Goal: Task Accomplishment & Management: Complete application form

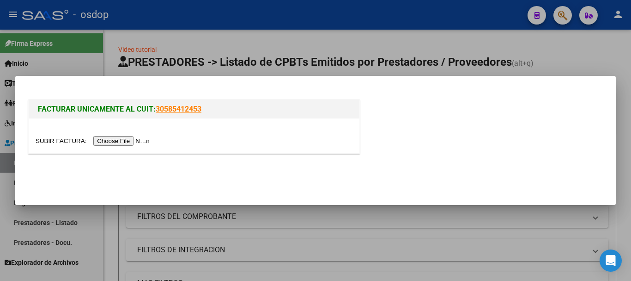
click at [124, 144] on input "file" at bounding box center [94, 141] width 117 height 10
click at [140, 145] on input "file" at bounding box center [94, 141] width 117 height 10
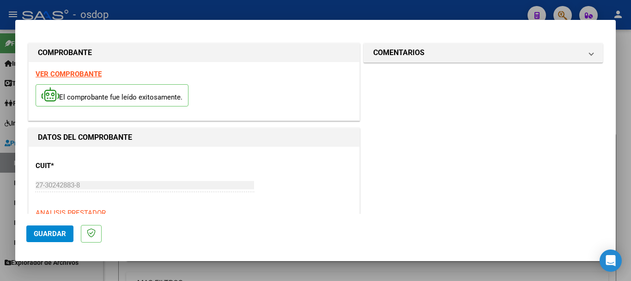
scroll to position [139, 0]
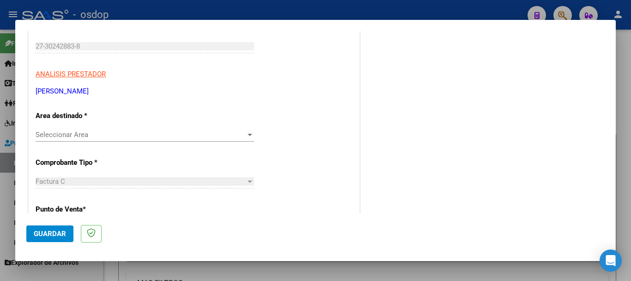
click at [56, 128] on div "Seleccionar Area Seleccionar Area" at bounding box center [145, 135] width 219 height 14
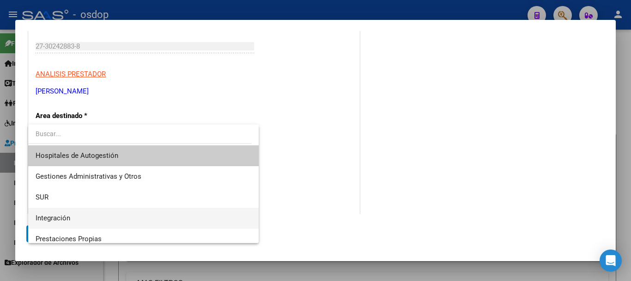
click at [73, 213] on span "Integración" at bounding box center [144, 217] width 216 height 21
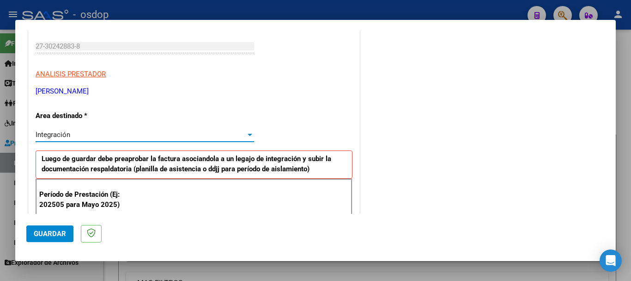
scroll to position [185, 0]
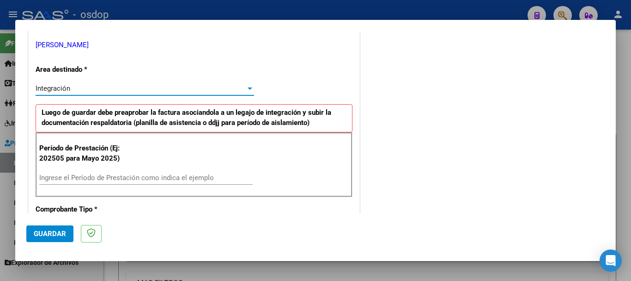
click at [64, 180] on input "Ingrese el Período de Prestación como indica el ejemplo" at bounding box center [146, 177] width 214 height 8
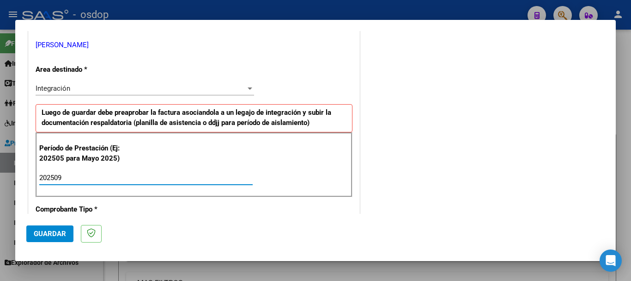
type input "202509"
click at [40, 235] on span "Guardar" at bounding box center [50, 233] width 32 height 8
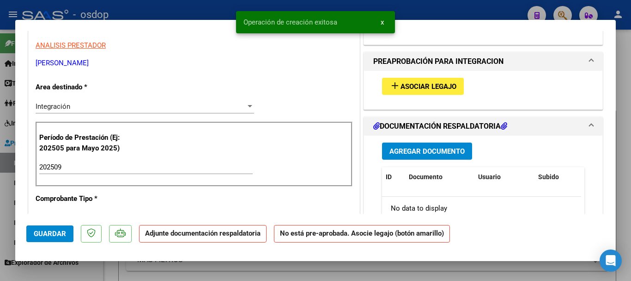
scroll to position [0, 0]
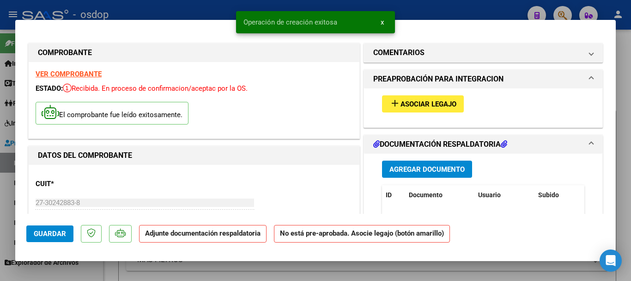
click at [434, 109] on button "add Asociar Legajo" at bounding box center [423, 103] width 82 height 17
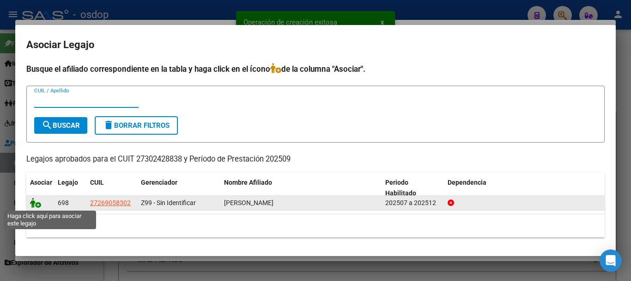
click at [38, 205] on icon at bounding box center [35, 202] width 11 height 10
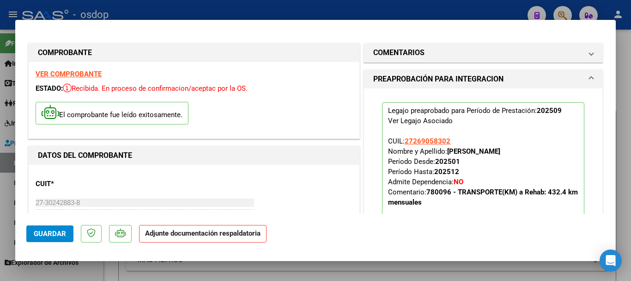
scroll to position [231, 0]
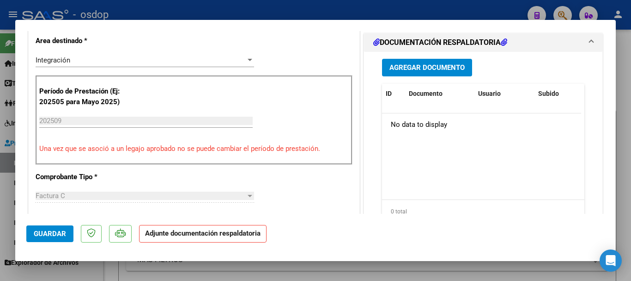
click at [435, 69] on span "Agregar Documento" at bounding box center [427, 68] width 75 height 8
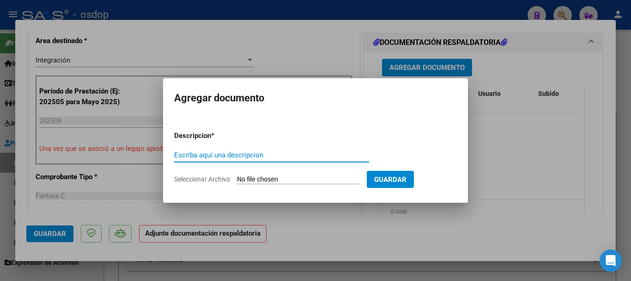
click at [213, 156] on input "Escriba aquí una descripcion" at bounding box center [271, 155] width 195 height 8
type input "Asistencia"
click at [244, 178] on input "Seleccionar Archivo" at bounding box center [298, 179] width 122 height 9
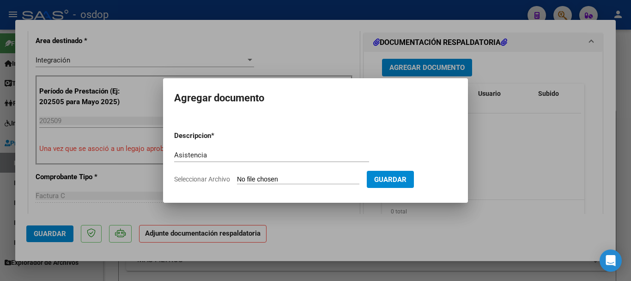
type input "C:\fakepath\[PERSON_NAME] asist.pdf"
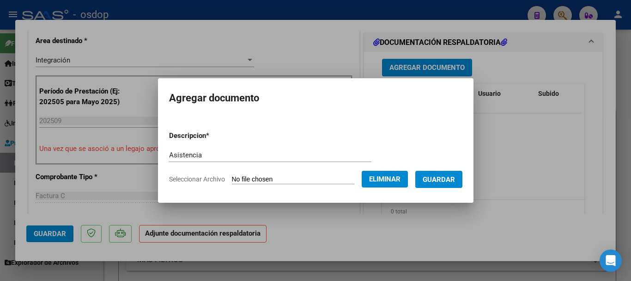
click at [440, 186] on button "Guardar" at bounding box center [438, 179] width 47 height 17
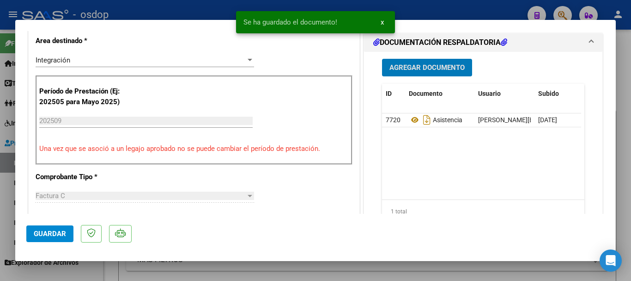
click at [55, 237] on span "Guardar" at bounding box center [50, 233] width 32 height 8
click at [622, 235] on div at bounding box center [315, 140] width 631 height 281
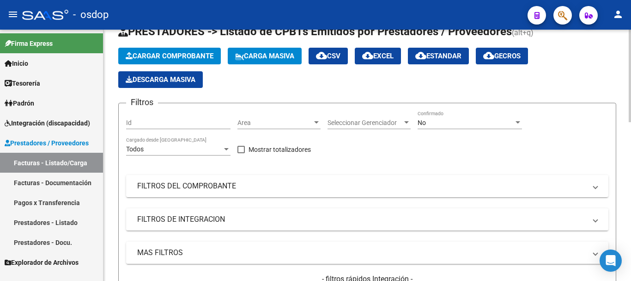
scroll to position [0, 0]
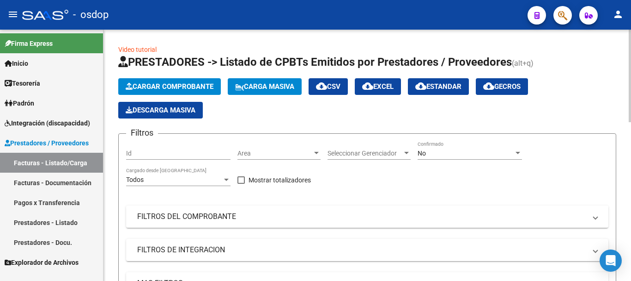
click at [159, 87] on span "Cargar Comprobante" at bounding box center [170, 86] width 88 height 8
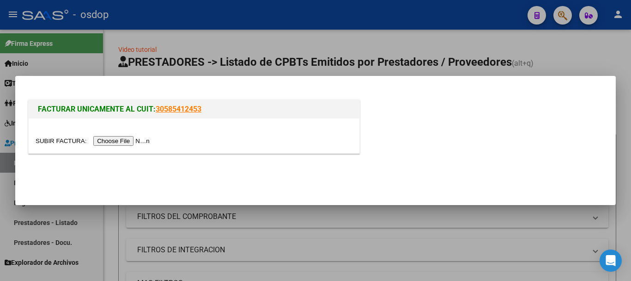
click at [98, 137] on input "file" at bounding box center [94, 141] width 117 height 10
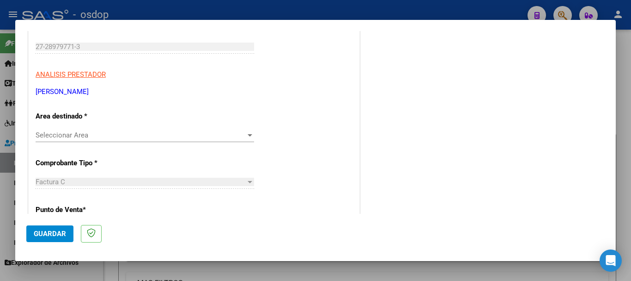
scroll to position [139, 0]
click at [79, 134] on span "Seleccionar Area" at bounding box center [141, 134] width 210 height 8
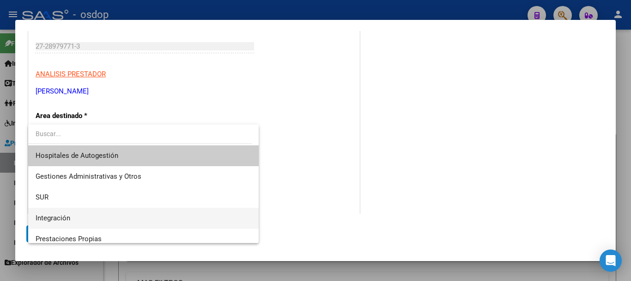
click at [77, 217] on span "Integración" at bounding box center [144, 217] width 216 height 21
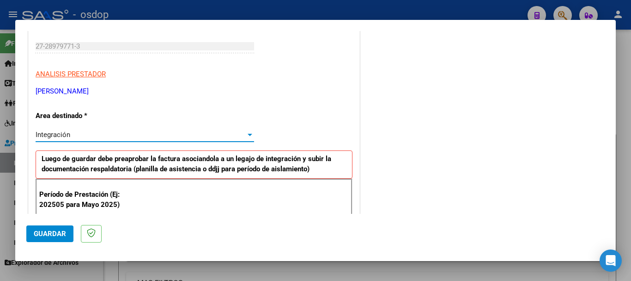
scroll to position [231, 0]
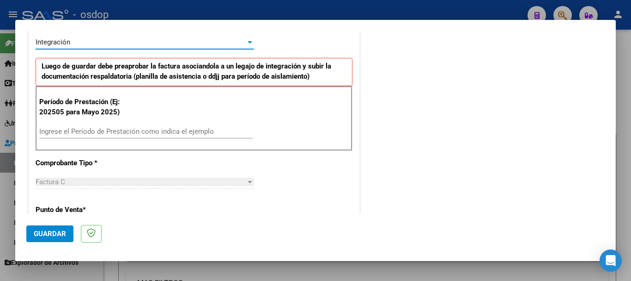
click at [61, 129] on input "Ingrese el Período de Prestación como indica el ejemplo" at bounding box center [146, 131] width 214 height 8
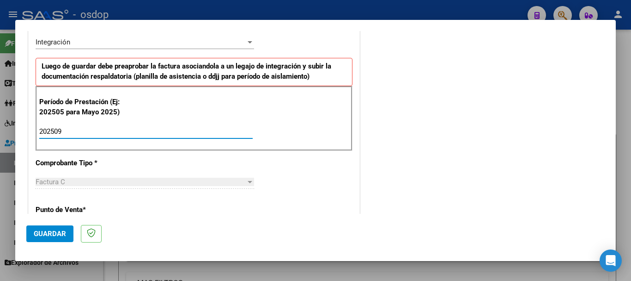
type input "202509"
click at [49, 233] on span "Guardar" at bounding box center [50, 233] width 32 height 8
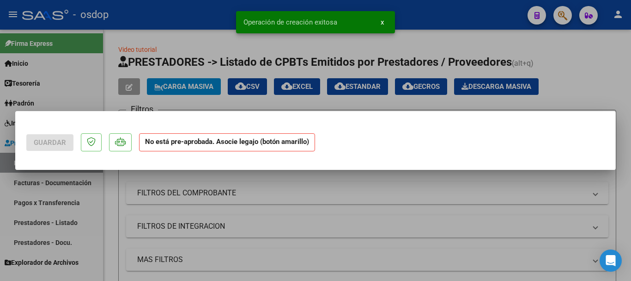
scroll to position [0, 0]
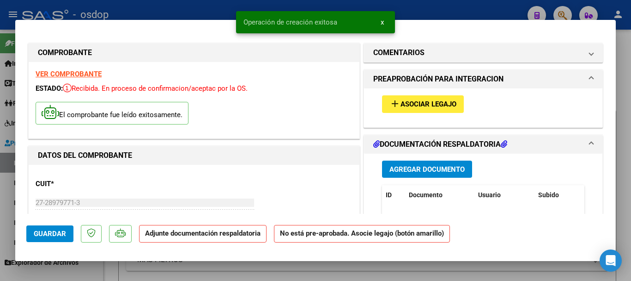
click at [403, 102] on span "Asociar Legajo" at bounding box center [429, 104] width 56 height 8
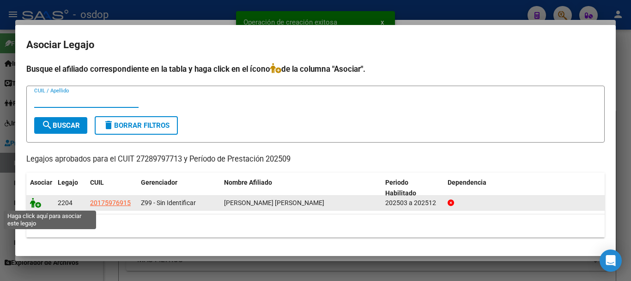
click at [37, 205] on icon at bounding box center [35, 202] width 11 height 10
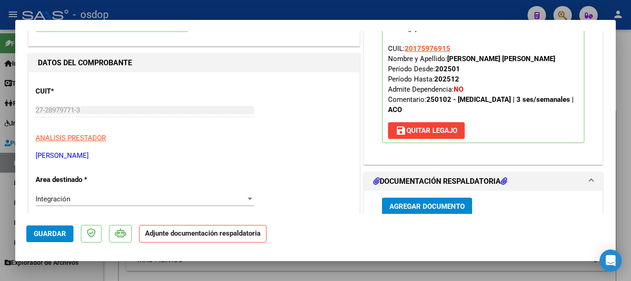
scroll to position [185, 0]
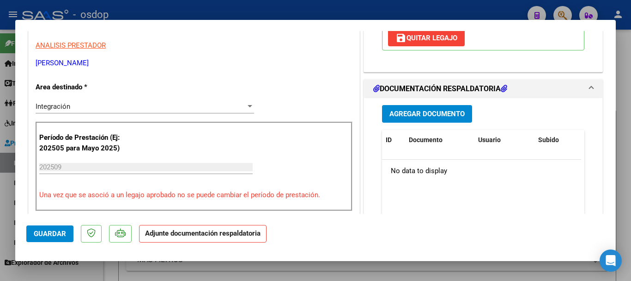
click at [434, 114] on span "Agregar Documento" at bounding box center [427, 114] width 75 height 8
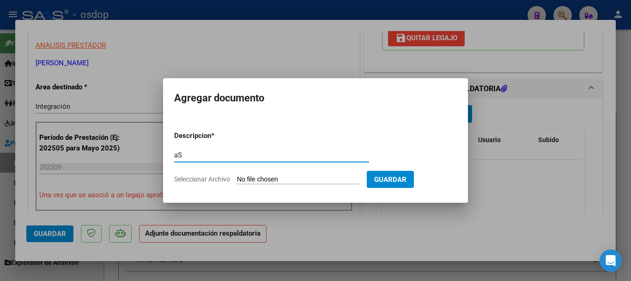
type input "a"
type input "Asitencia"
click at [335, 177] on input "Seleccionar Archivo" at bounding box center [298, 179] width 122 height 9
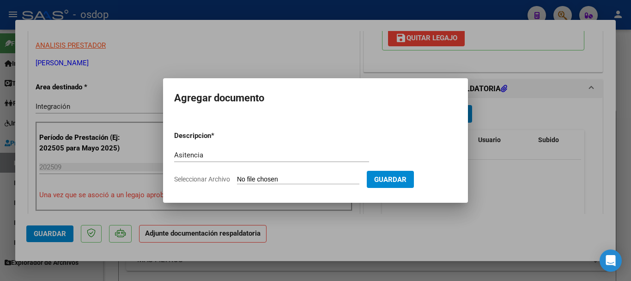
type input "C:\fakepath\[PERSON_NAME].pdf"
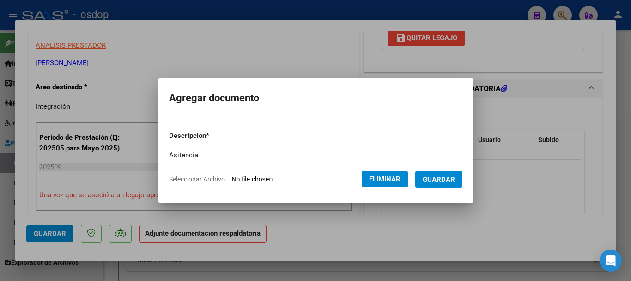
click at [427, 183] on button "Guardar" at bounding box center [438, 179] width 47 height 17
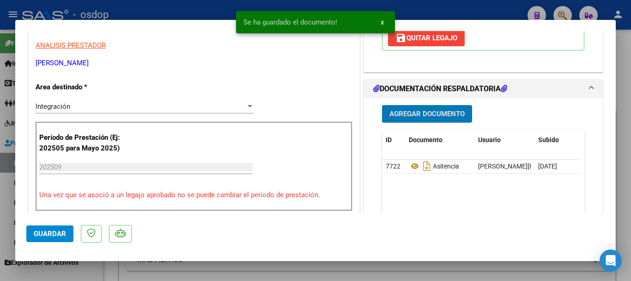
click at [47, 231] on span "Guardar" at bounding box center [50, 233] width 32 height 8
click at [621, 230] on div at bounding box center [315, 140] width 631 height 281
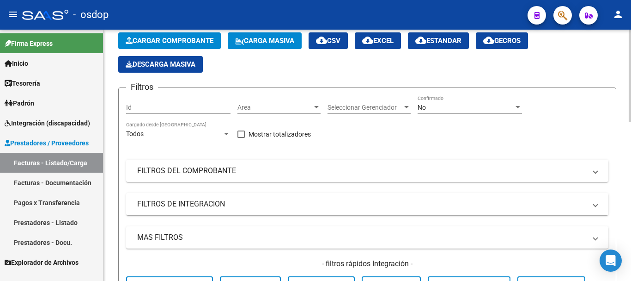
scroll to position [0, 0]
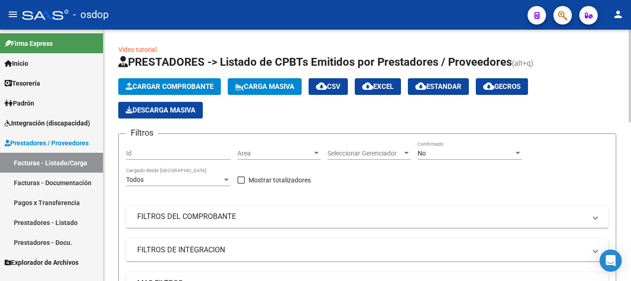
click at [167, 86] on span "Cargar Comprobante" at bounding box center [170, 86] width 88 height 8
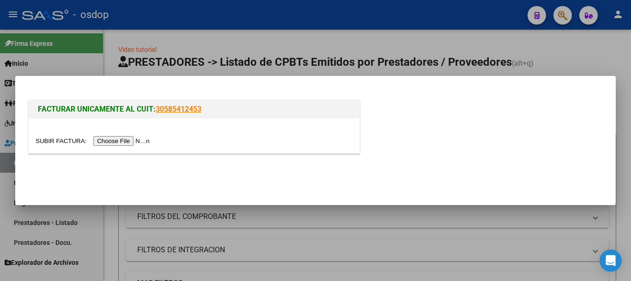
click at [143, 128] on div at bounding box center [194, 135] width 331 height 35
click at [137, 141] on input "file" at bounding box center [94, 141] width 117 height 10
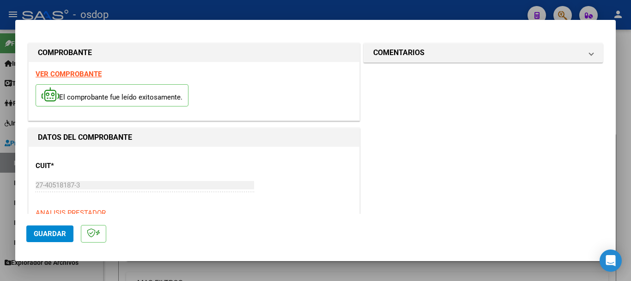
scroll to position [92, 0]
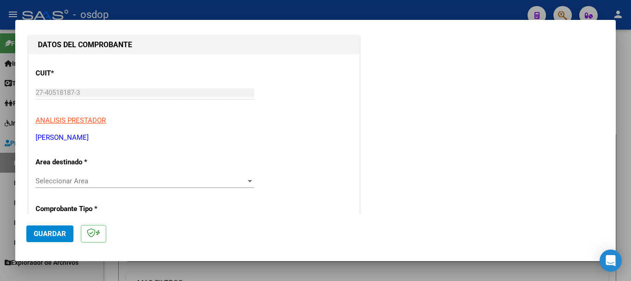
click at [96, 184] on span "Seleccionar Area" at bounding box center [141, 181] width 210 height 8
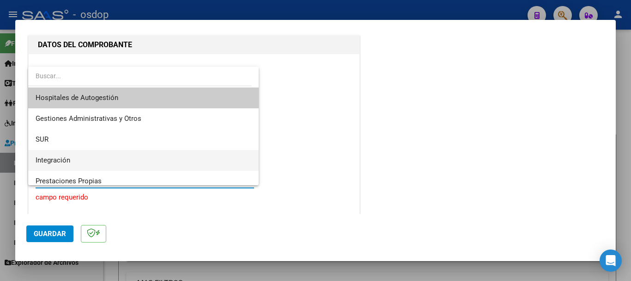
click at [67, 157] on span "Integración" at bounding box center [53, 160] width 35 height 8
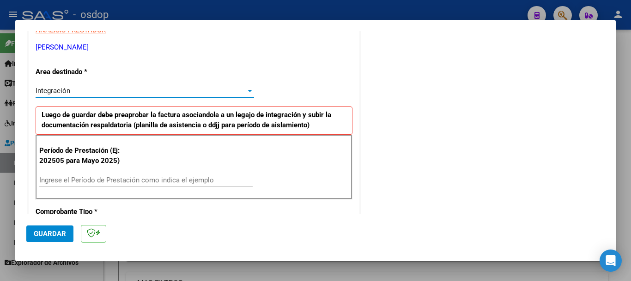
scroll to position [185, 0]
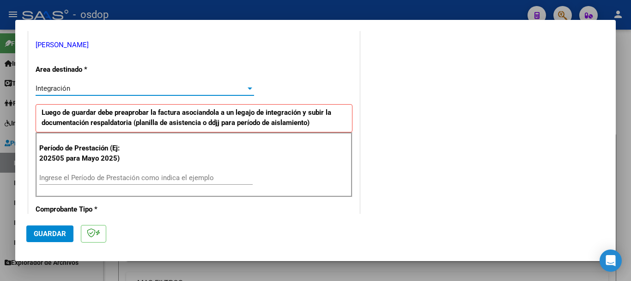
click at [77, 178] on input "Ingrese el Período de Prestación como indica el ejemplo" at bounding box center [146, 177] width 214 height 8
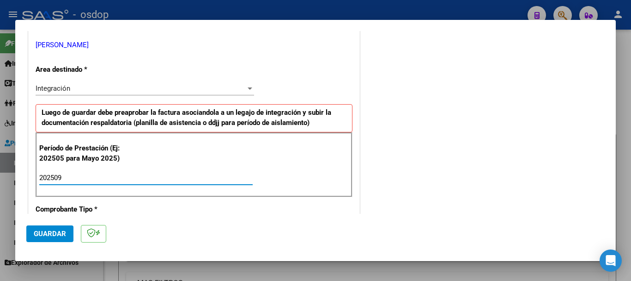
type input "202509"
click at [49, 244] on mat-dialog-actions "Guardar" at bounding box center [315, 232] width 579 height 37
click at [49, 235] on span "Guardar" at bounding box center [50, 233] width 32 height 8
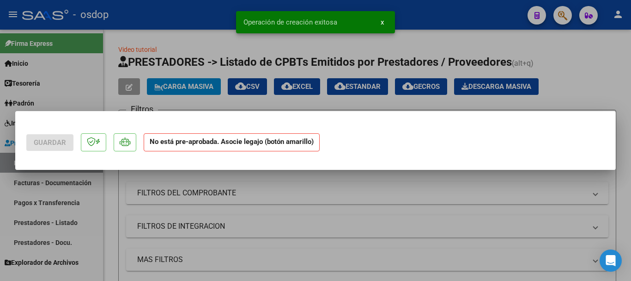
scroll to position [0, 0]
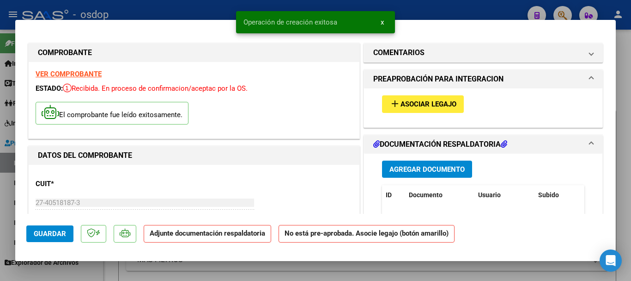
click at [415, 108] on span "Asociar Legajo" at bounding box center [429, 104] width 56 height 8
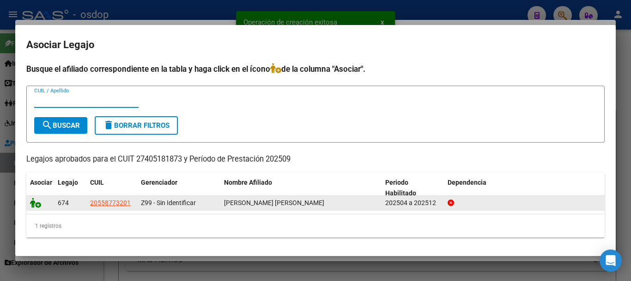
click at [32, 207] on icon at bounding box center [35, 202] width 11 height 10
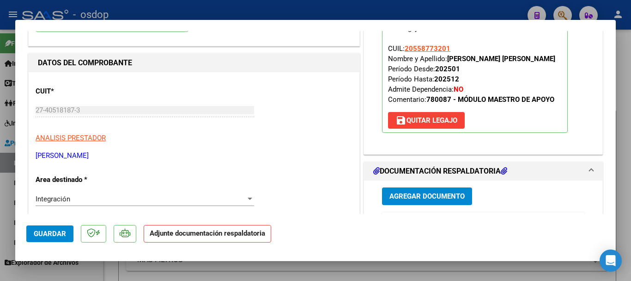
scroll to position [231, 0]
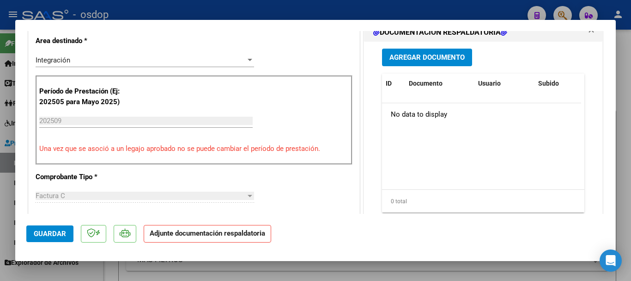
click at [424, 59] on span "Agregar Documento" at bounding box center [427, 58] width 75 height 8
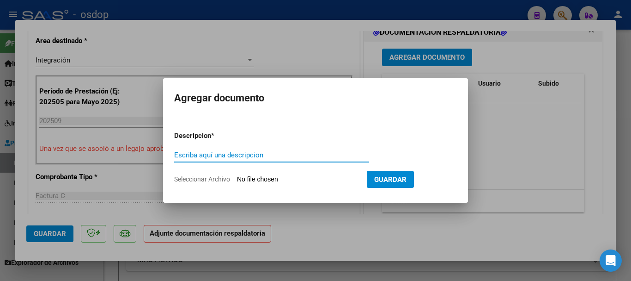
click at [197, 156] on input "Escriba aquí una descripcion" at bounding box center [271, 155] width 195 height 8
type input "a"
type input "Asistencia"
click at [251, 178] on input "Seleccionar Archivo" at bounding box center [298, 179] width 122 height 9
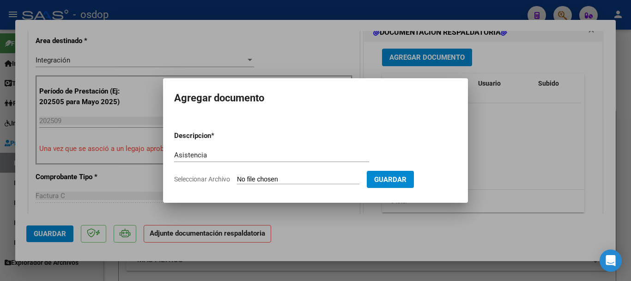
type input "C:\fakepath\BILIGA ASIST.pdf"
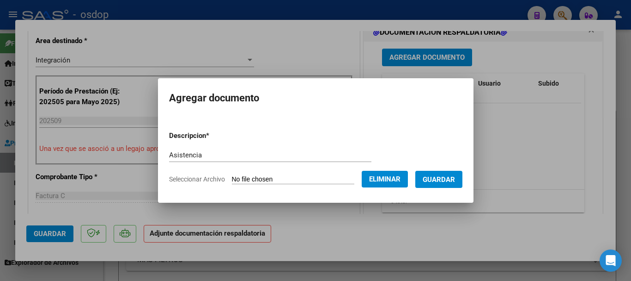
click at [451, 183] on button "Guardar" at bounding box center [438, 179] width 47 height 17
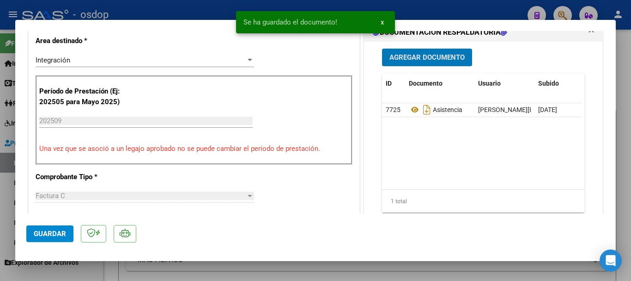
click at [59, 229] on span "Guardar" at bounding box center [50, 233] width 32 height 8
click at [631, 250] on div at bounding box center [315, 140] width 631 height 281
type input "$ 0,00"
